Goal: Find specific page/section: Find specific page/section

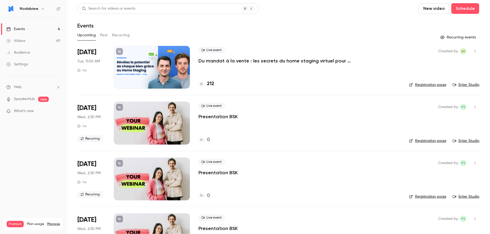
click at [239, 60] on p "Du mandat à la vente : les secrets du home staging virtuel pour déclencher le c…" at bounding box center [279, 61] width 160 height 6
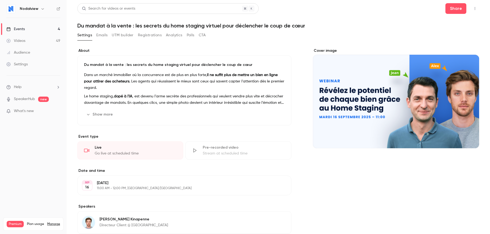
click at [105, 35] on button "Emails" at bounding box center [101, 35] width 11 height 9
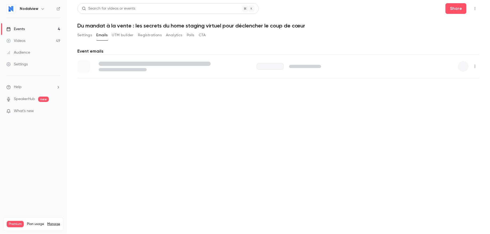
click at [127, 35] on button "UTM builder" at bounding box center [123, 35] width 22 height 9
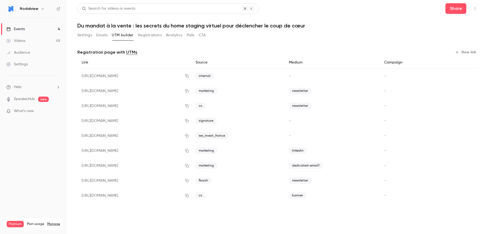
click at [144, 35] on button "Registrations" at bounding box center [150, 35] width 24 height 9
